Goal: Task Accomplishment & Management: Manage account settings

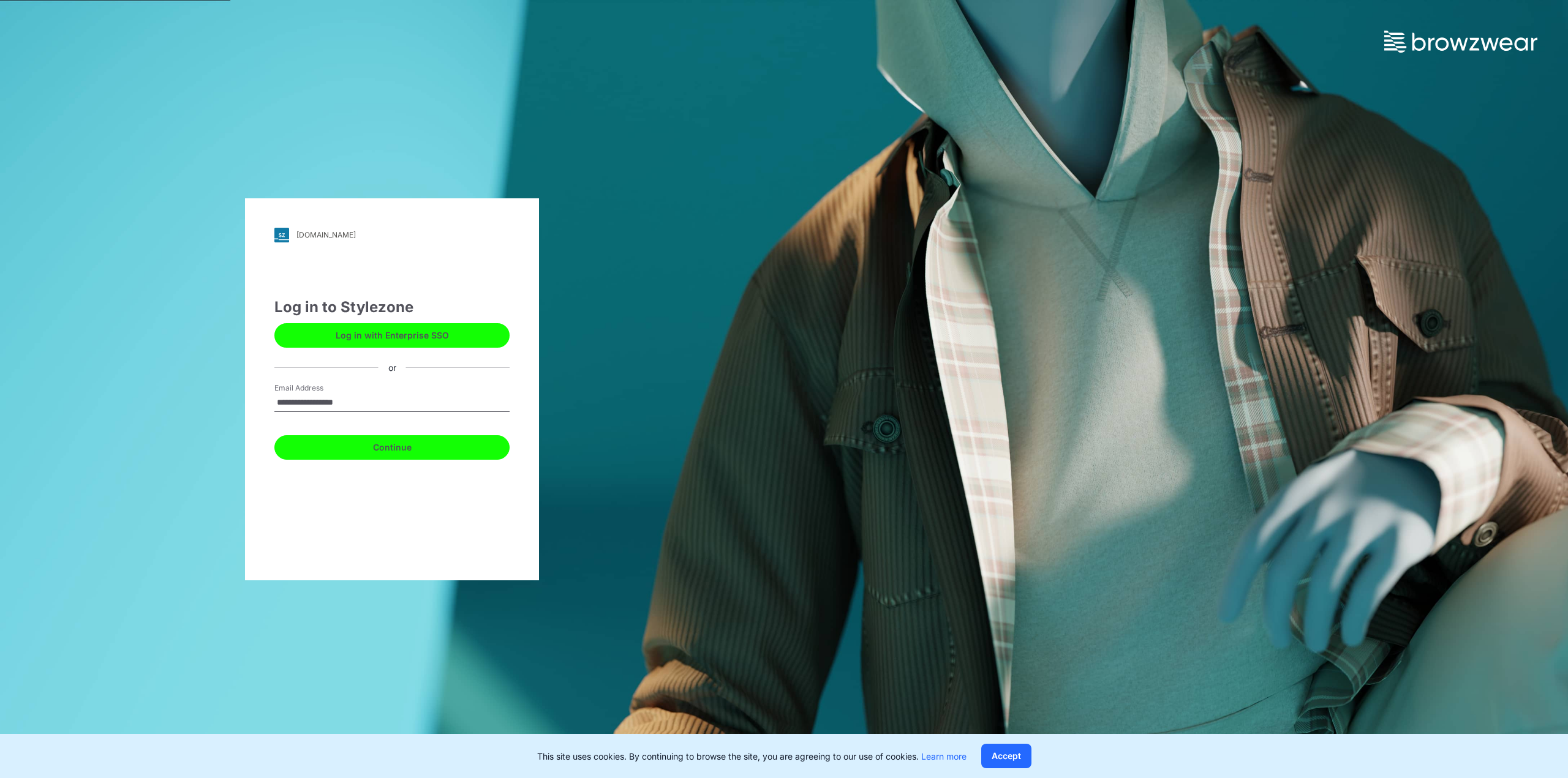
click at [404, 444] on button "Continue" at bounding box center [392, 447] width 235 height 25
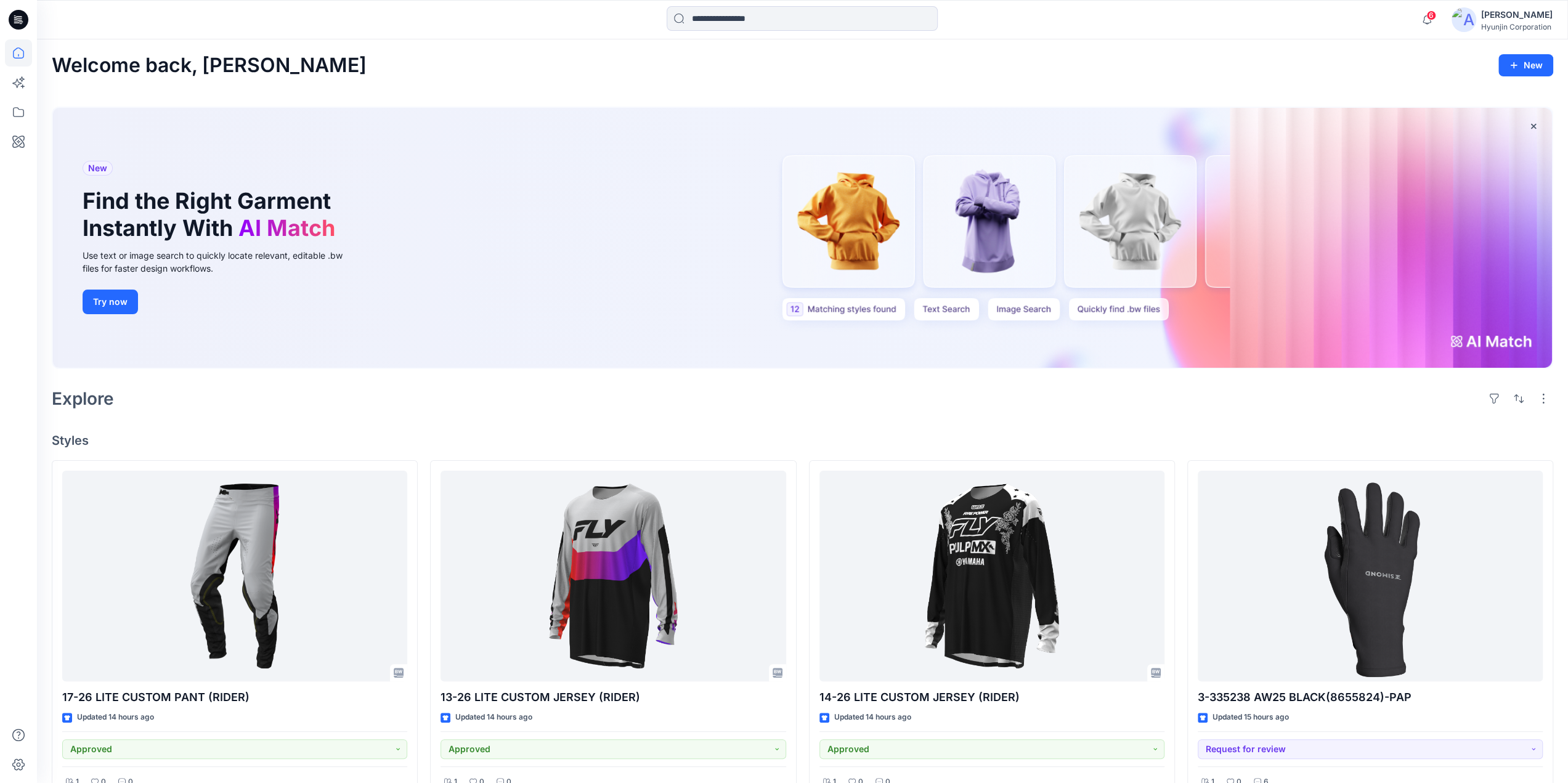
click at [1476, 27] on div "[PERSON_NAME] Corporation" at bounding box center [1502, 19] width 101 height 25
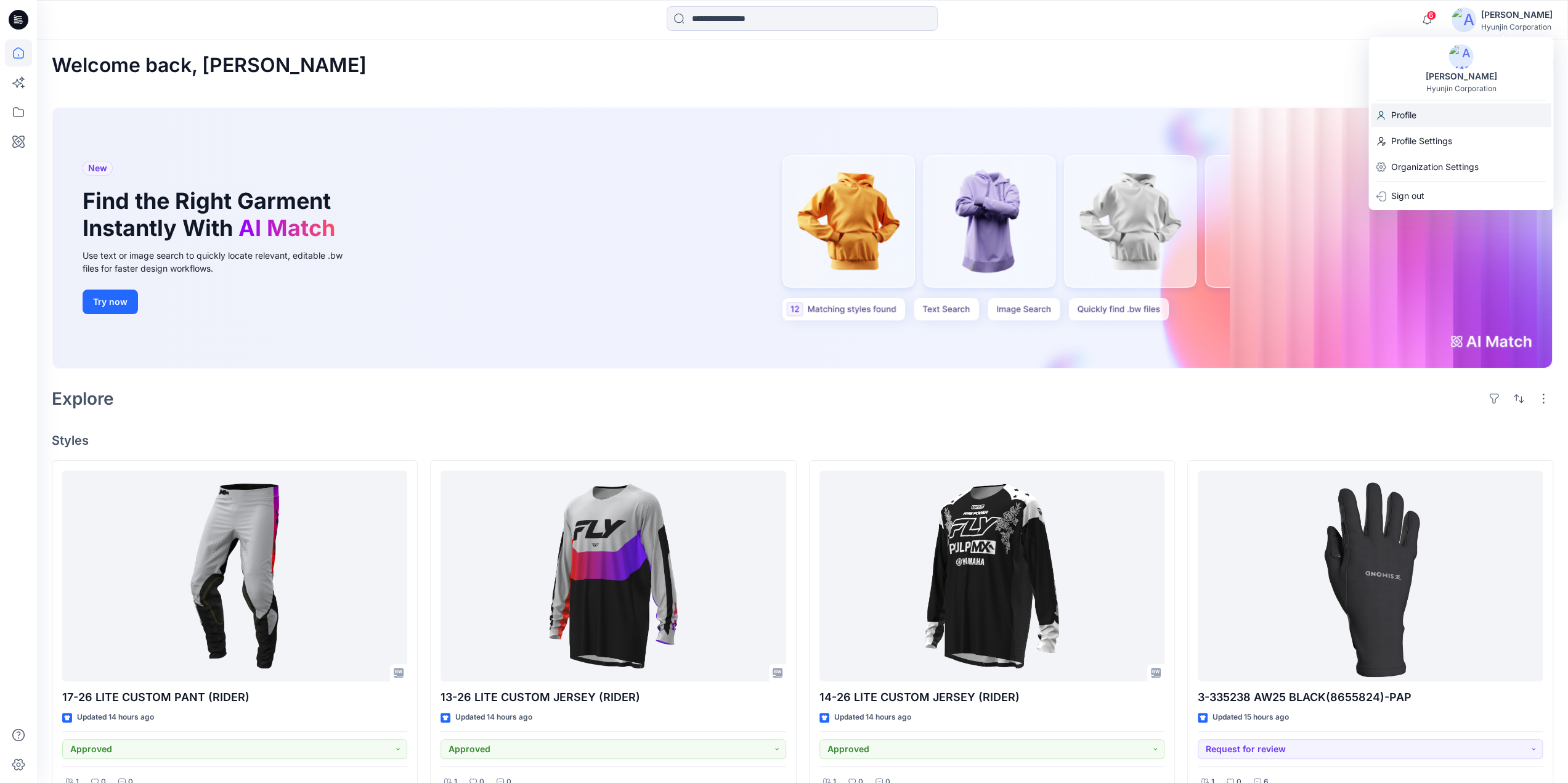
click at [1411, 116] on p "Profile" at bounding box center [1403, 115] width 25 height 23
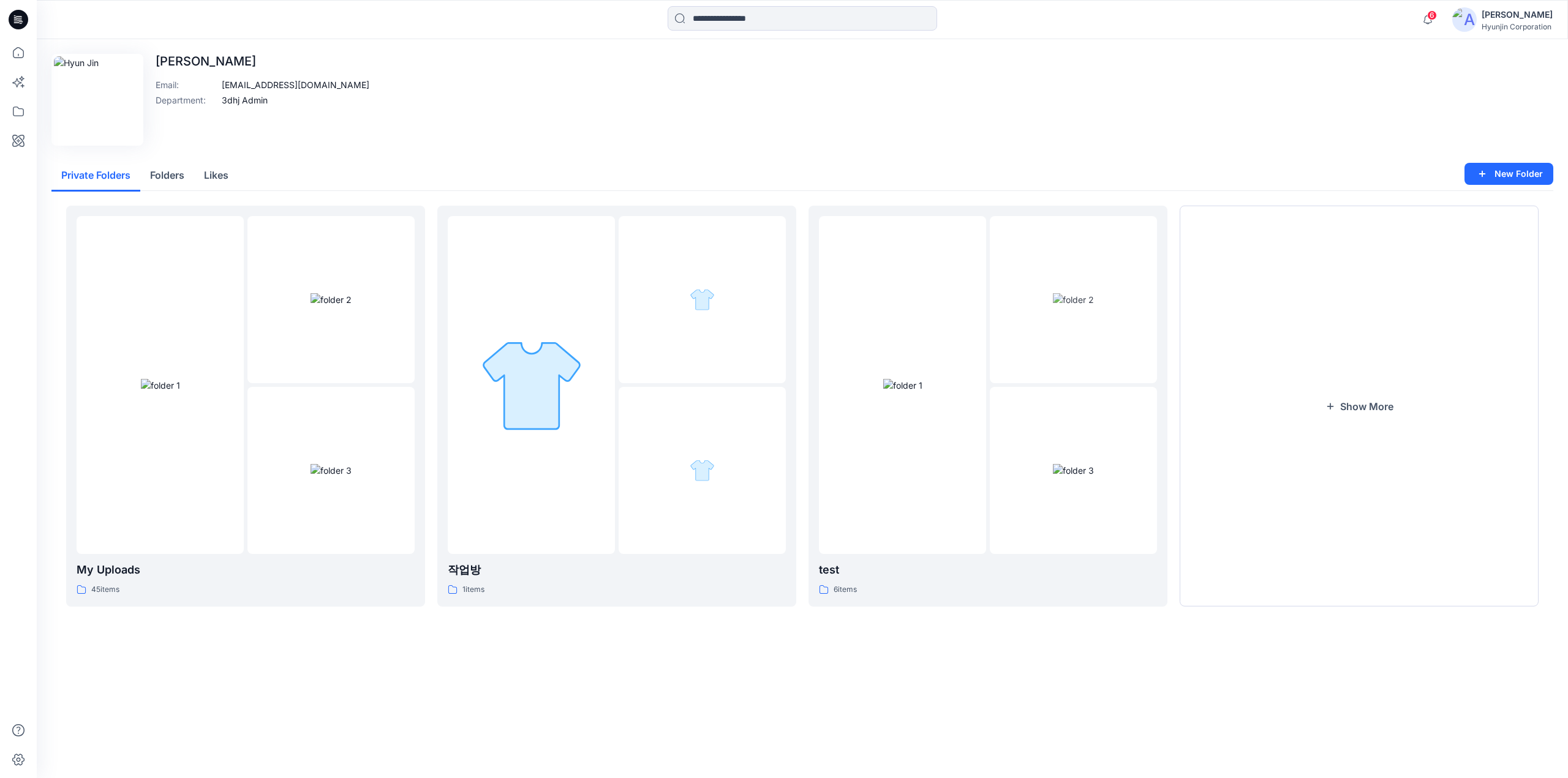
click at [1505, 13] on div "[PERSON_NAME]" at bounding box center [1517, 14] width 71 height 15
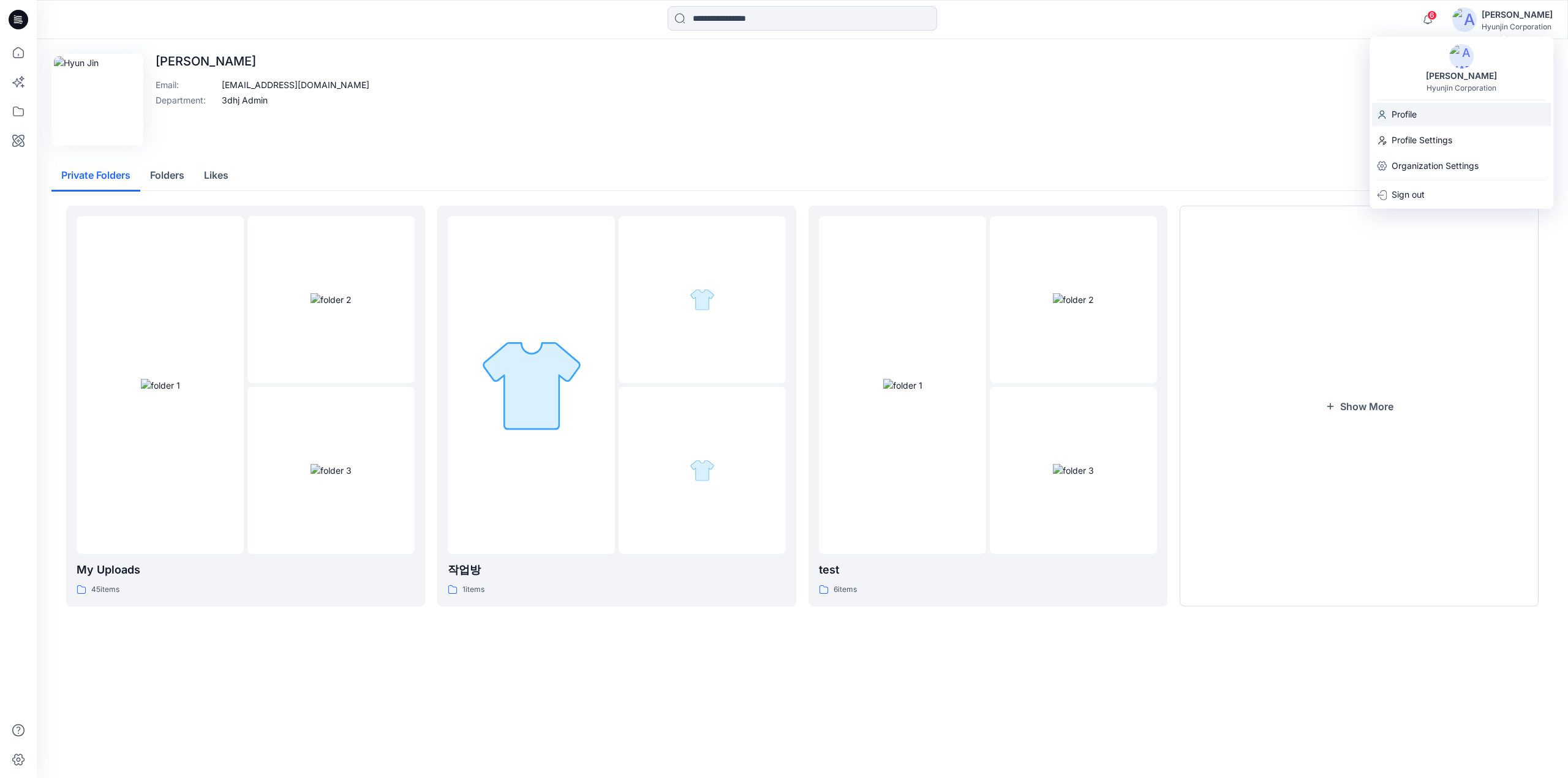
click at [1408, 122] on p "Profile" at bounding box center [1404, 114] width 25 height 23
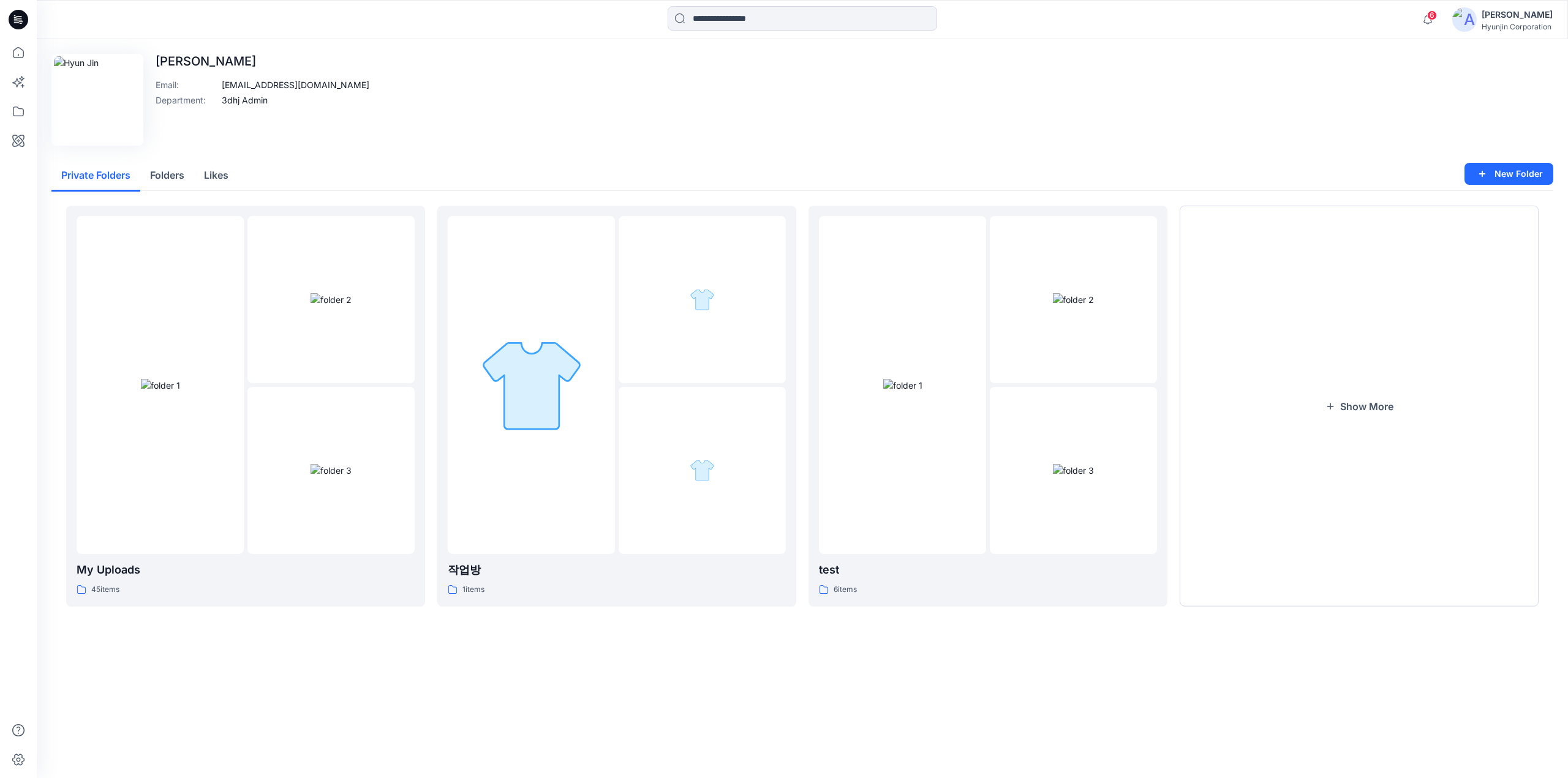
click at [174, 178] on button "Folders" at bounding box center [167, 176] width 54 height 31
click at [81, 173] on button "Private Folders" at bounding box center [96, 176] width 89 height 31
click at [1501, 32] on div "6 Notifications Vd 소팀 has updated 13-26 LITE CUSTOM JERSEY (RIDER) with 13J17P-…" at bounding box center [1484, 19] width 137 height 27
click at [1491, 34] on div "6 Notifications Vd 소팀 has updated 13-26 LITE CUSTOM JERSEY (RIDER) with 13J17P-…" at bounding box center [802, 19] width 1531 height 39
click at [1494, 22] on div "Hyunjin Corporation" at bounding box center [1517, 26] width 71 height 9
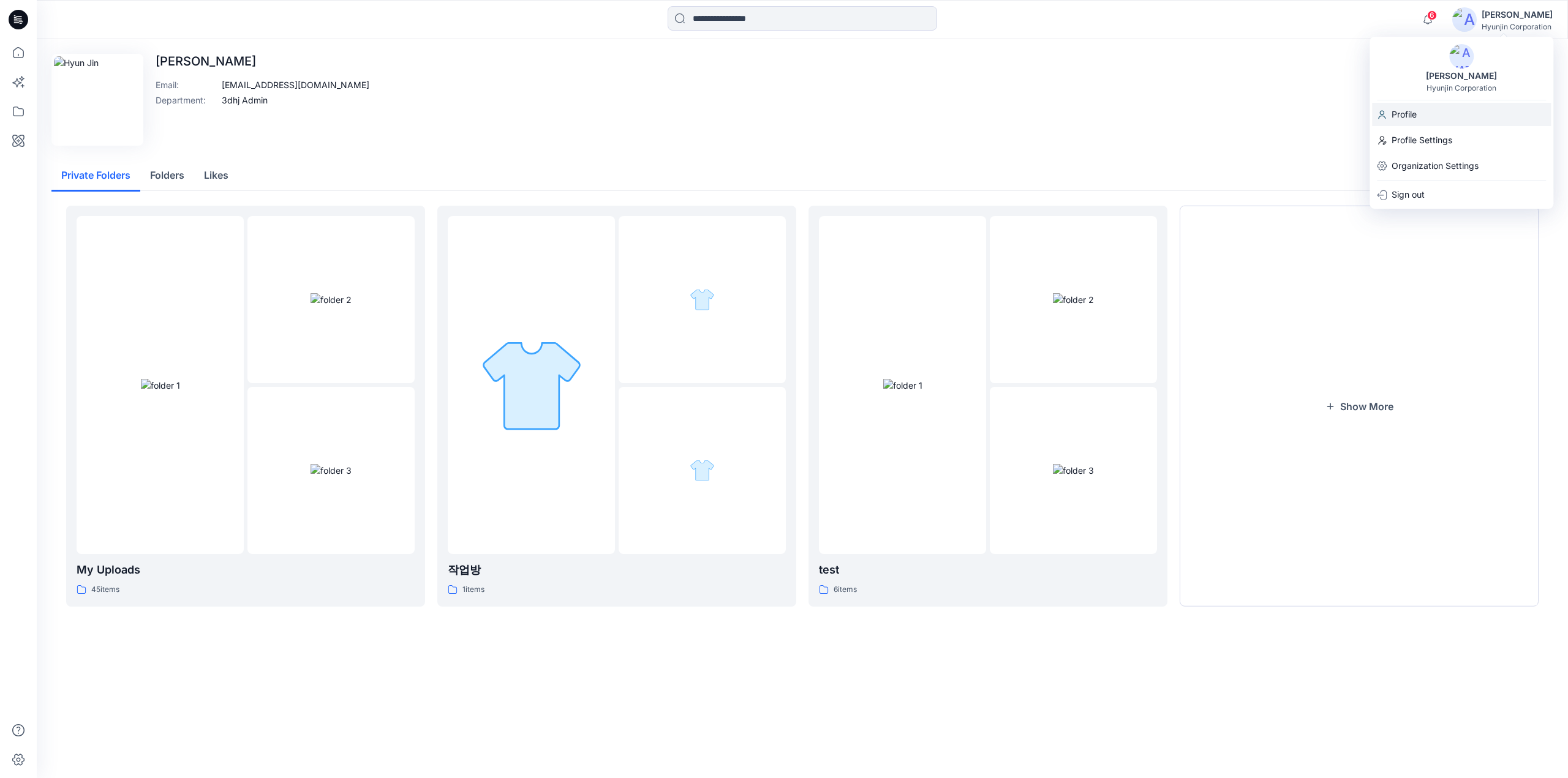
click at [1447, 112] on div "Profile" at bounding box center [1461, 114] width 179 height 23
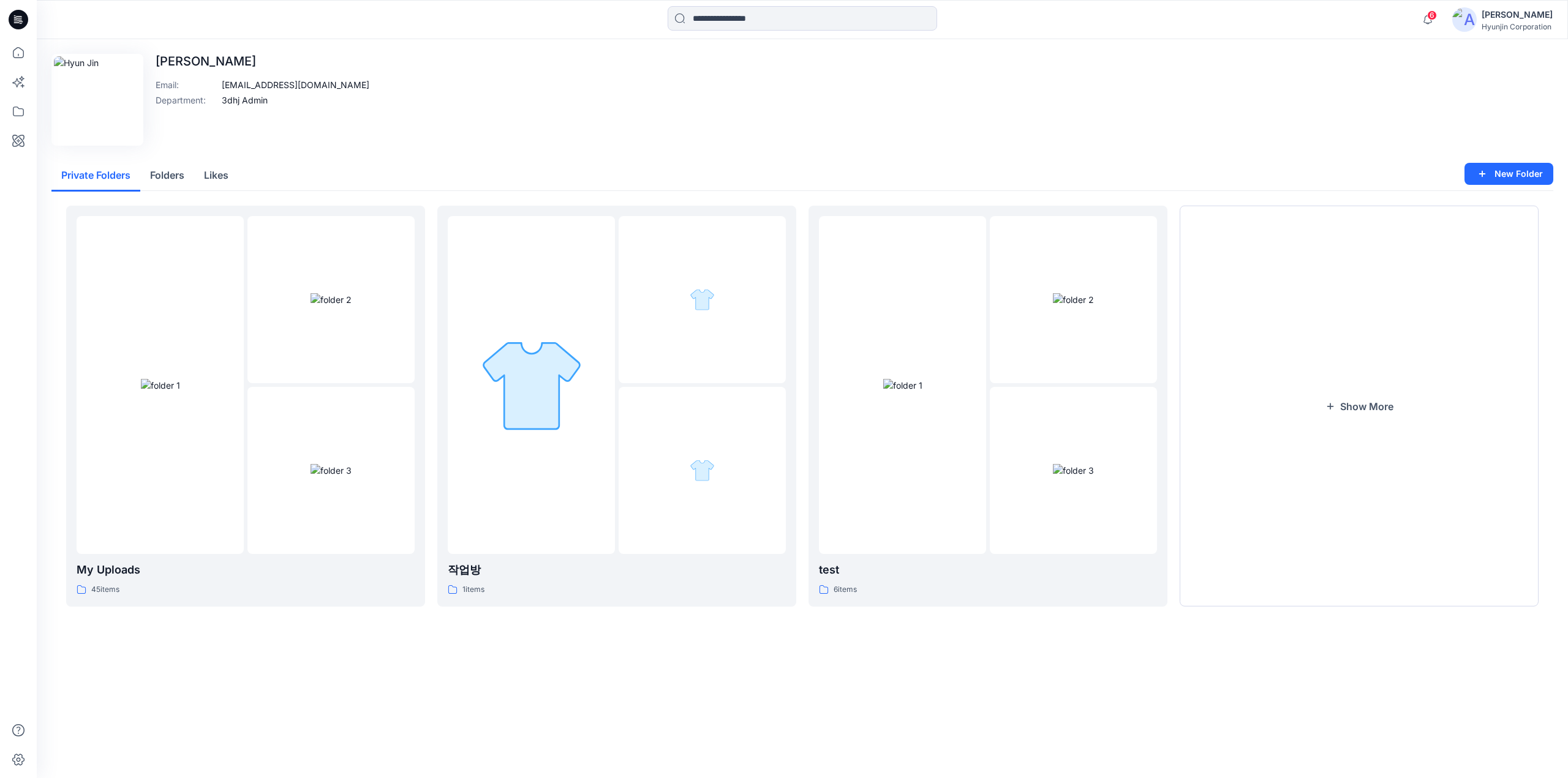
click at [1516, 10] on div "[PERSON_NAME]" at bounding box center [1517, 14] width 71 height 15
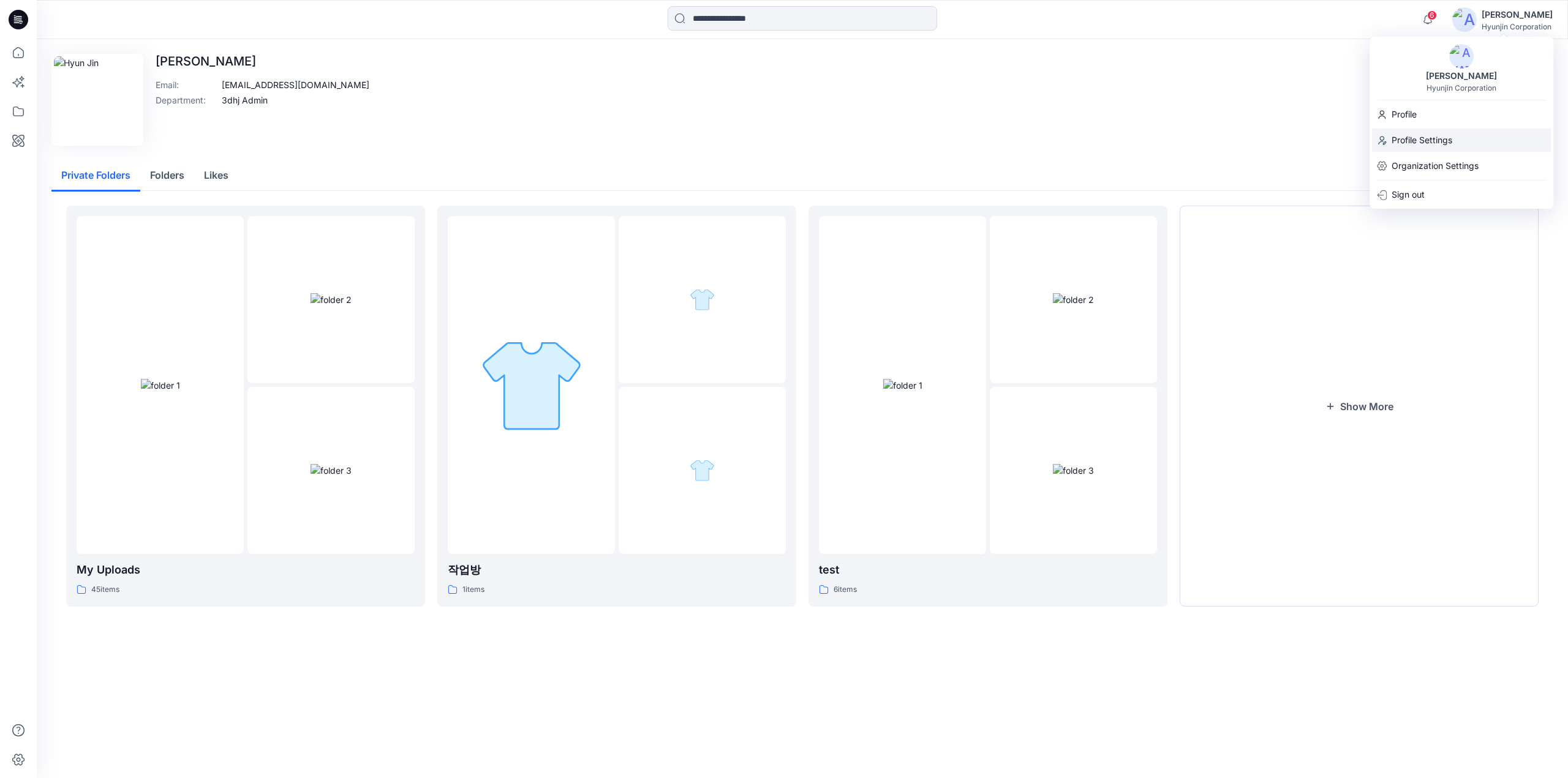
click at [1429, 141] on p "Profile Settings" at bounding box center [1422, 140] width 61 height 23
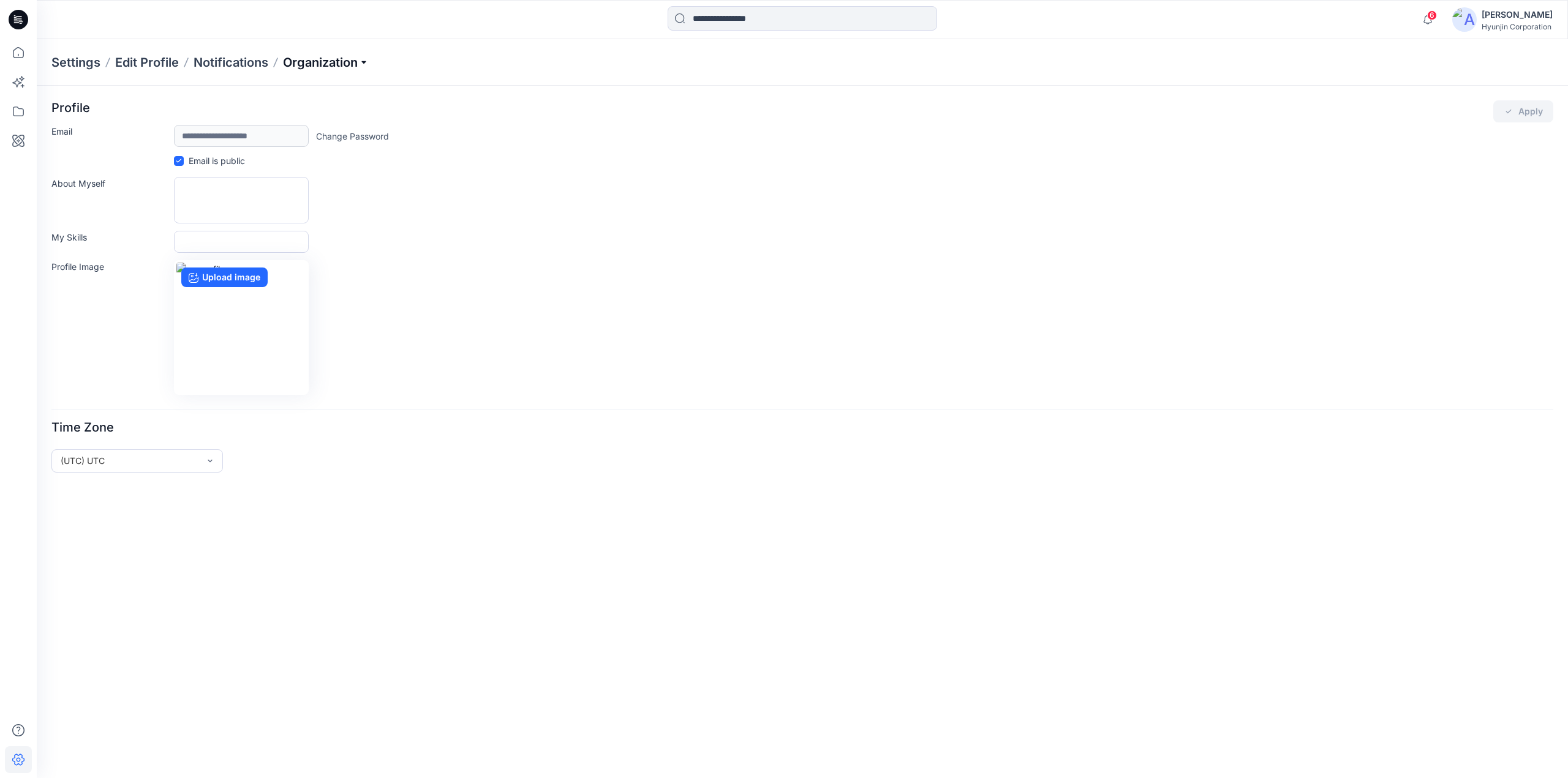
click at [298, 67] on p "Organization" at bounding box center [325, 62] width 86 height 17
click at [289, 96] on link "Invite/Edit Users" at bounding box center [327, 90] width 179 height 25
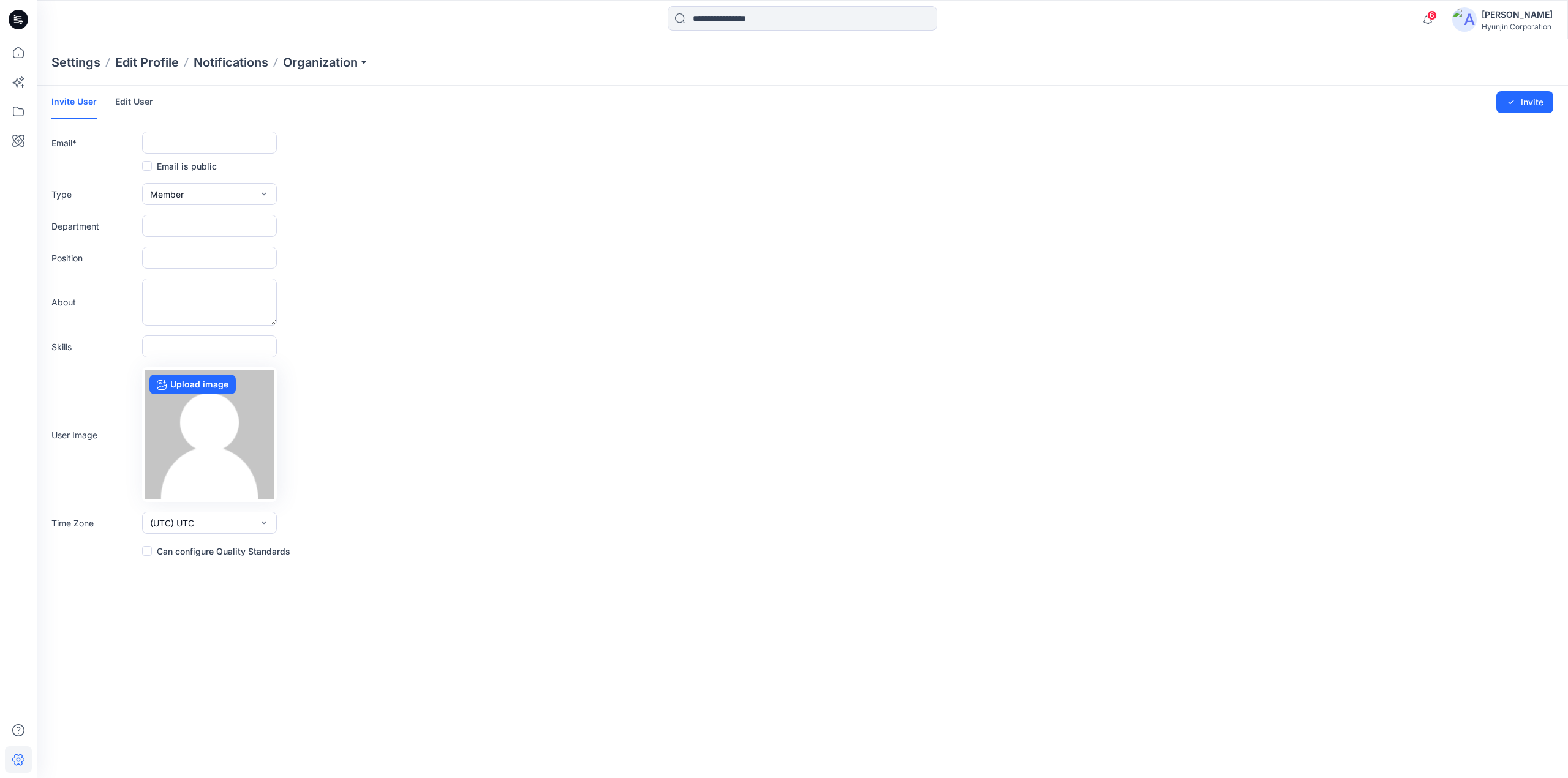
click at [120, 107] on link "Edit User" at bounding box center [134, 101] width 38 height 32
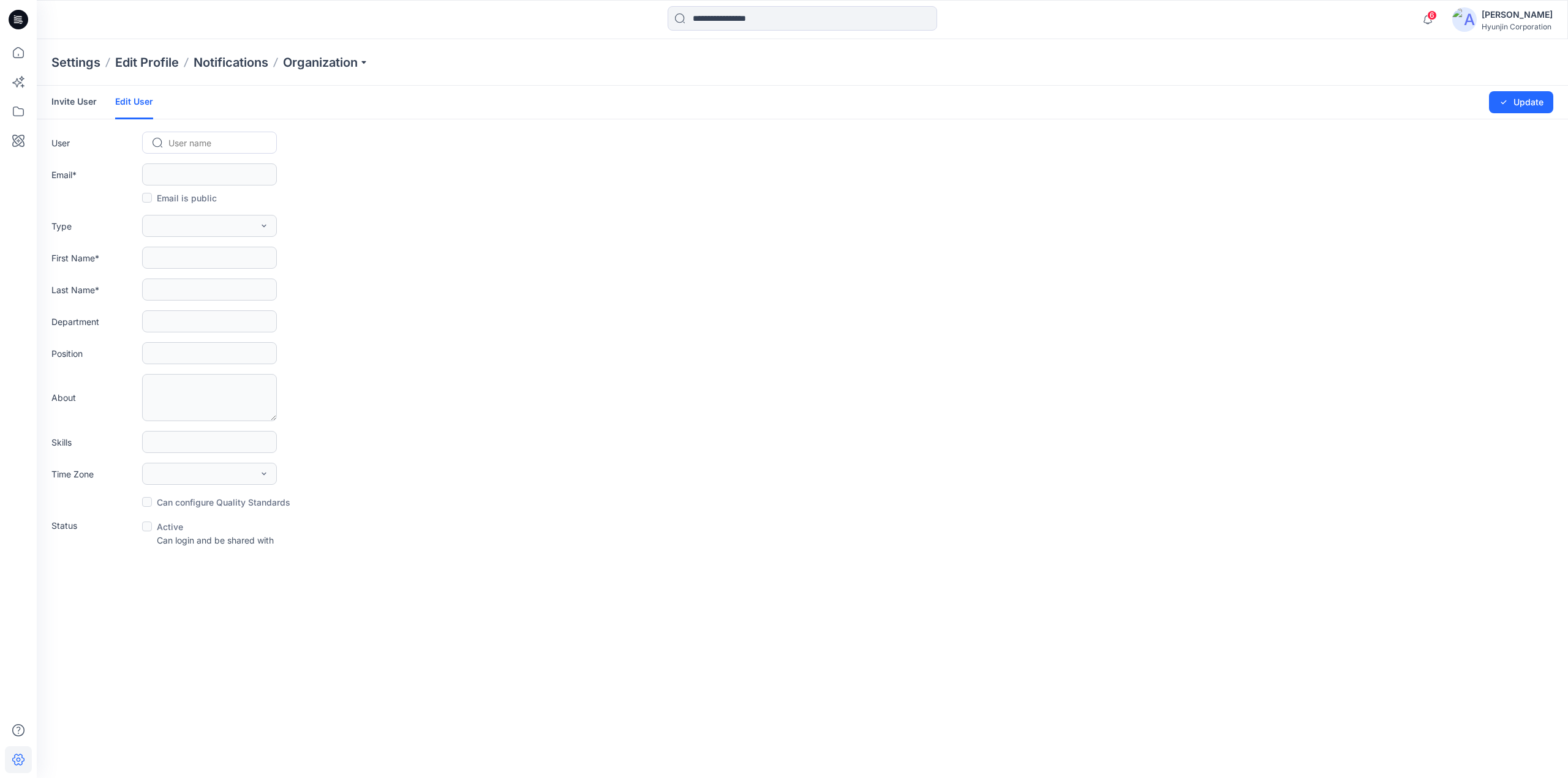
click at [185, 143] on div at bounding box center [217, 143] width 97 height 15
click at [18, 58] on icon at bounding box center [19, 53] width 27 height 27
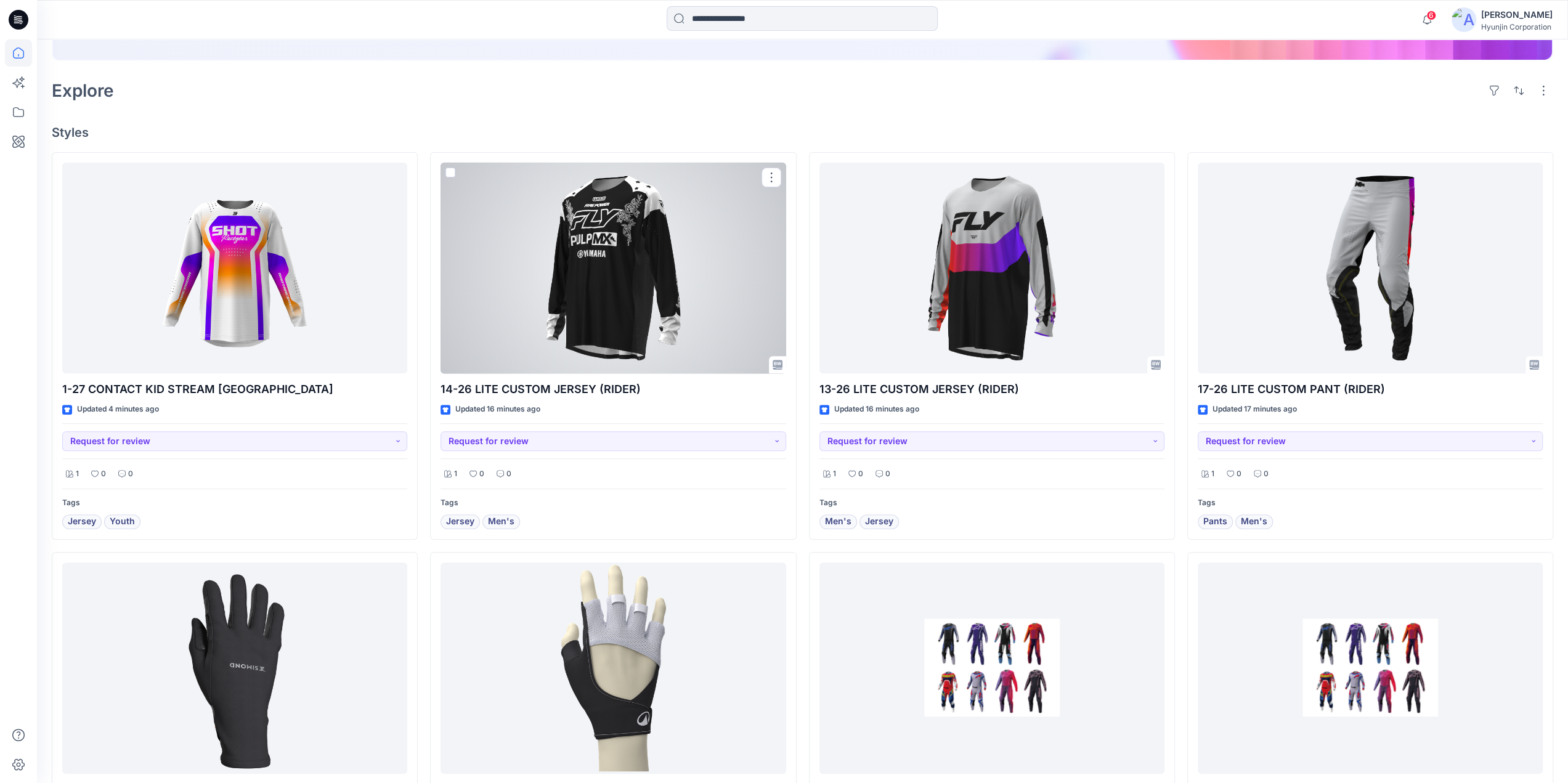
scroll to position [921, 0]
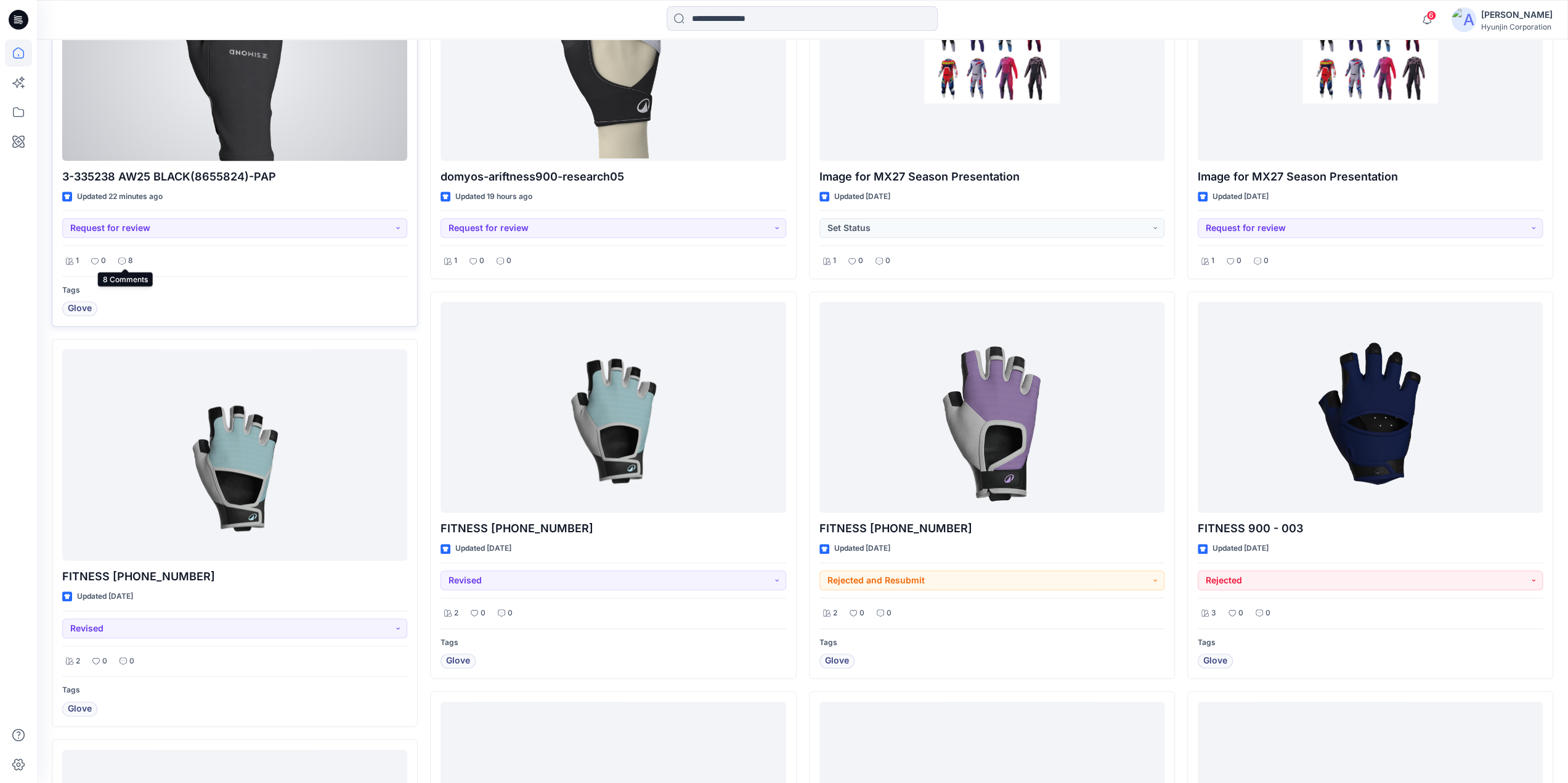
click at [132, 262] on p "8" at bounding box center [131, 261] width 5 height 13
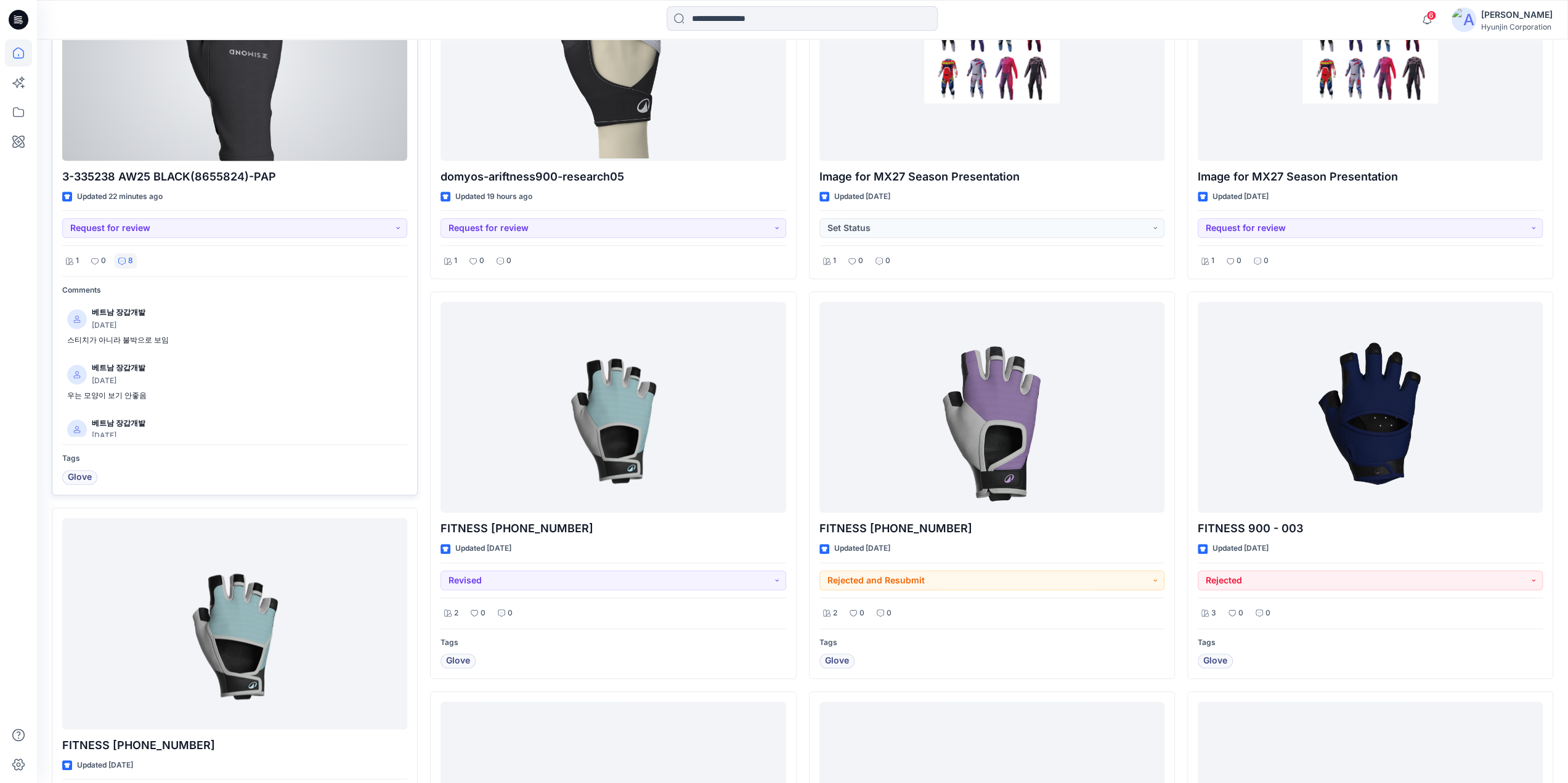
click at [132, 262] on p "8" at bounding box center [131, 261] width 5 height 13
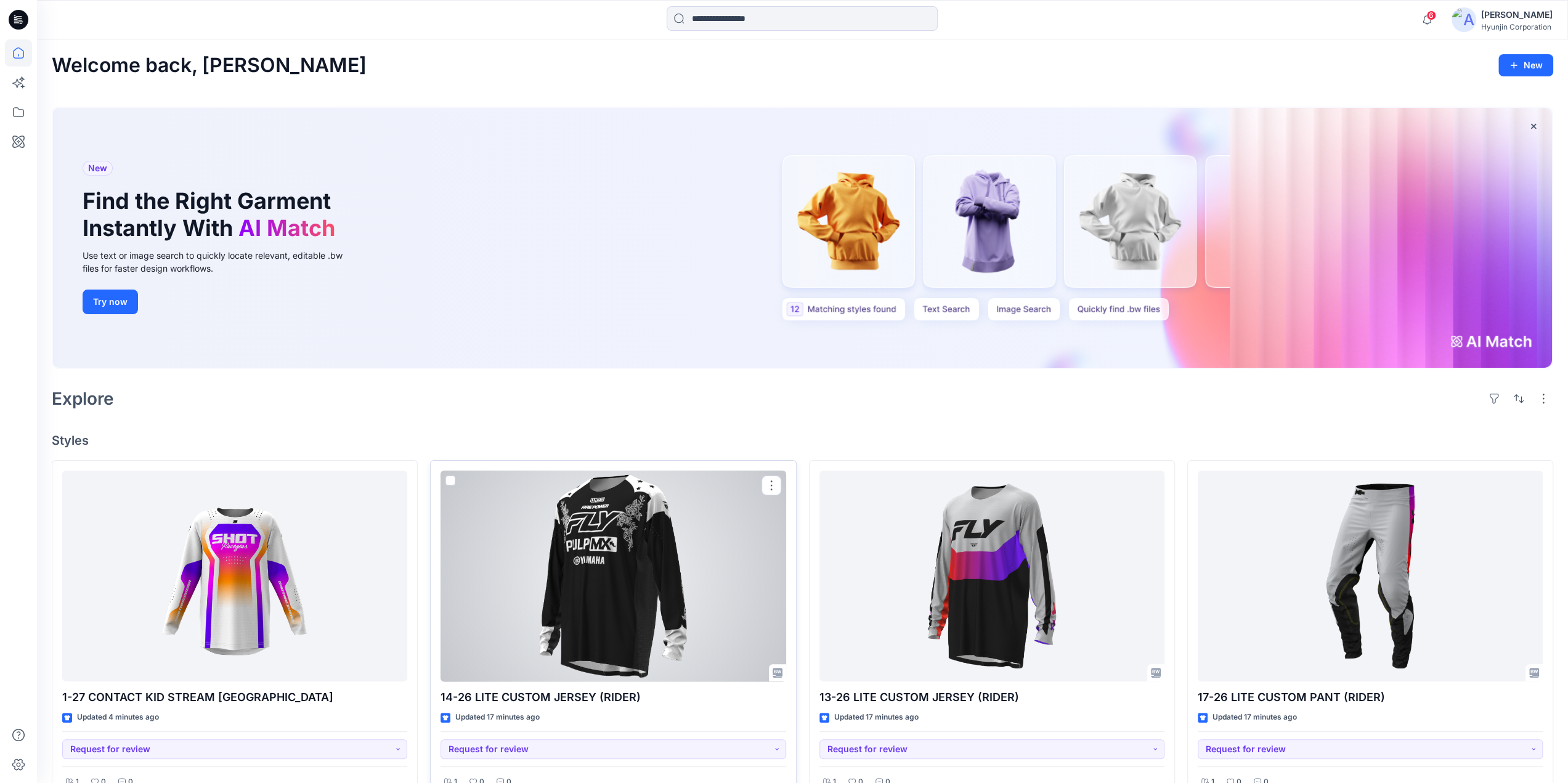
scroll to position [246, 0]
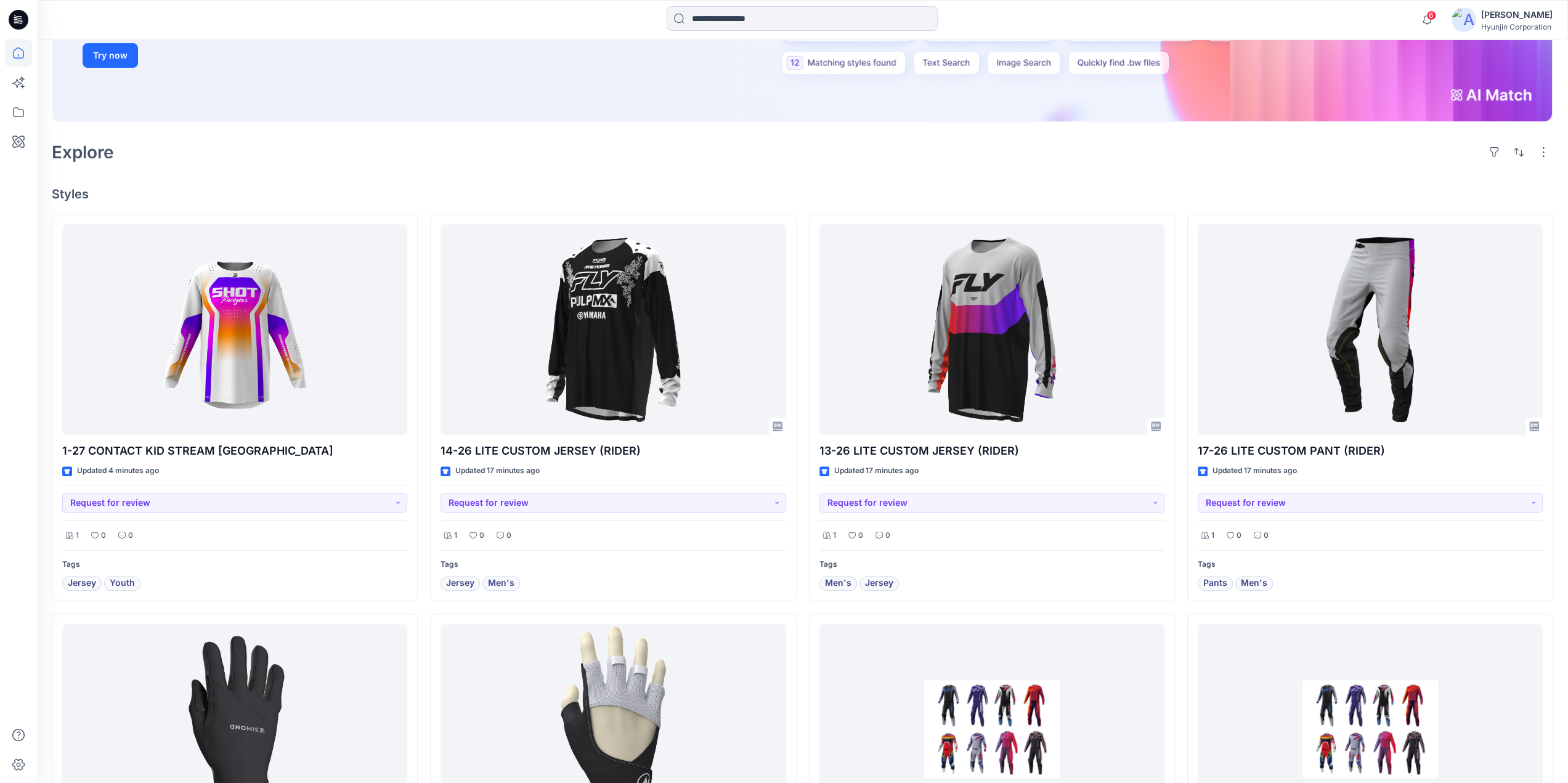
click at [344, 163] on div "Explore" at bounding box center [802, 153] width 1501 height 30
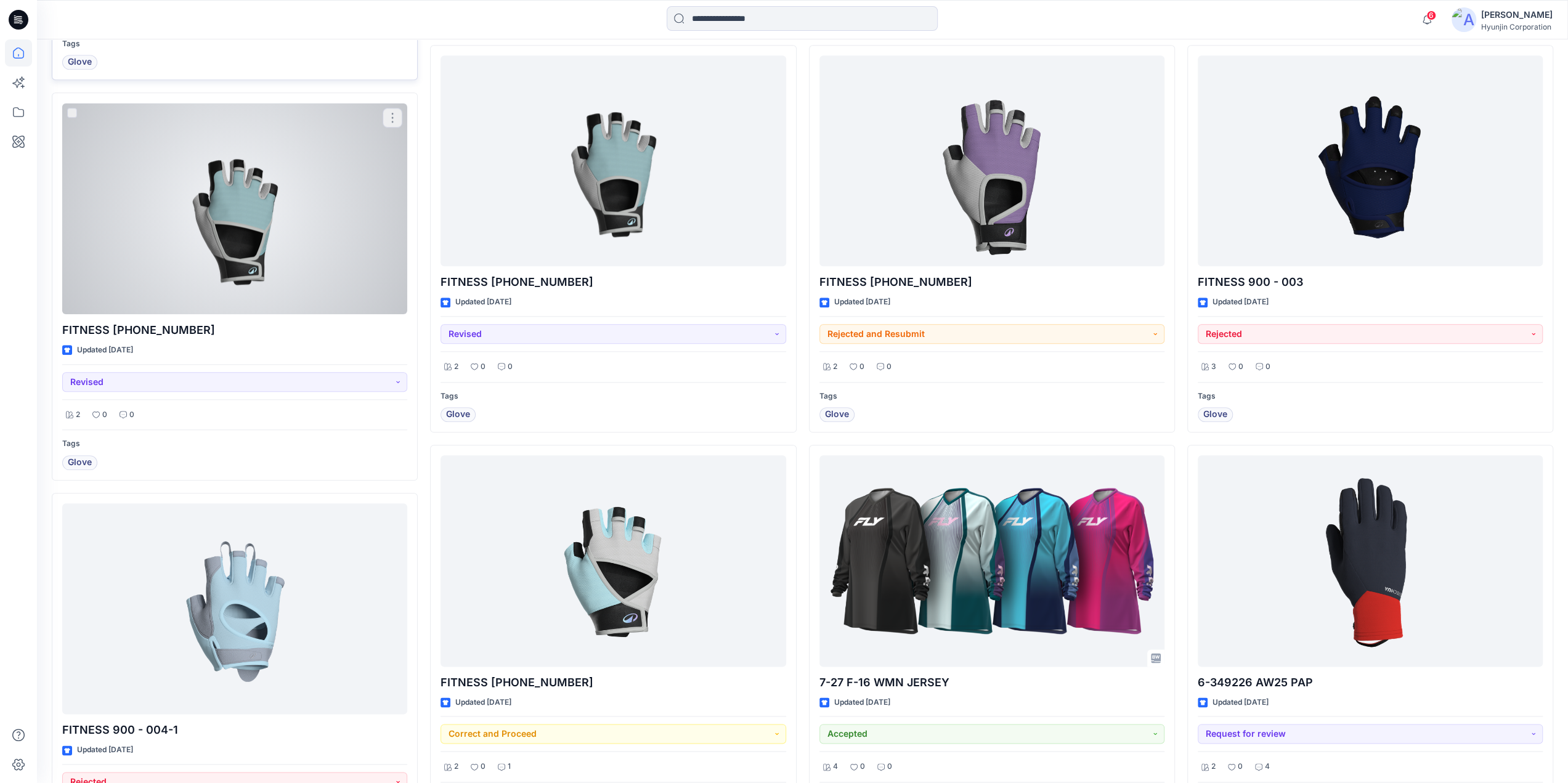
scroll to position [1171, 0]
